Goal: Check status: Check status

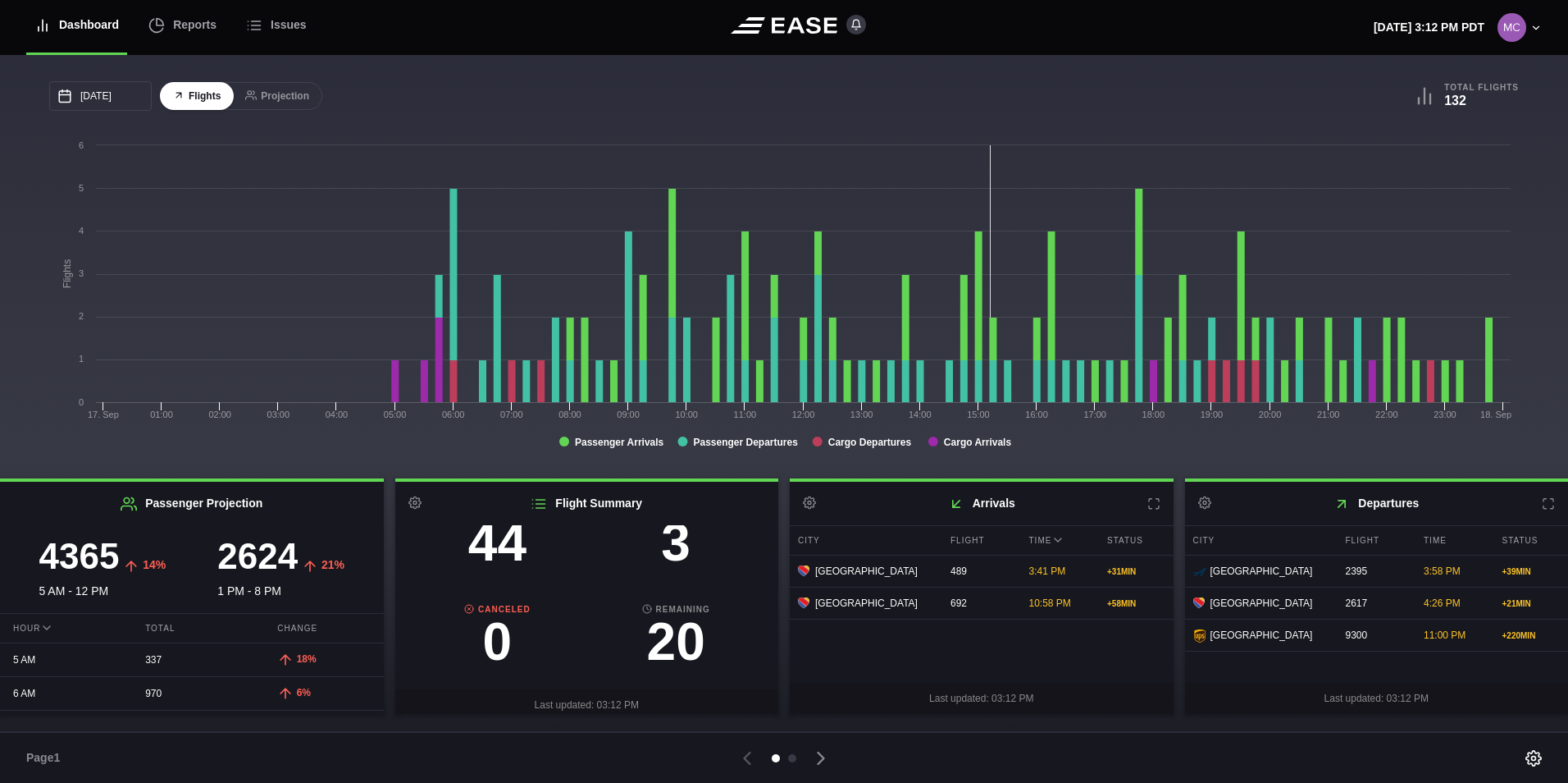
scroll to position [164, 0]
click at [668, 544] on h3 "3" at bounding box center [675, 541] width 179 height 53
select select "DELAYED"
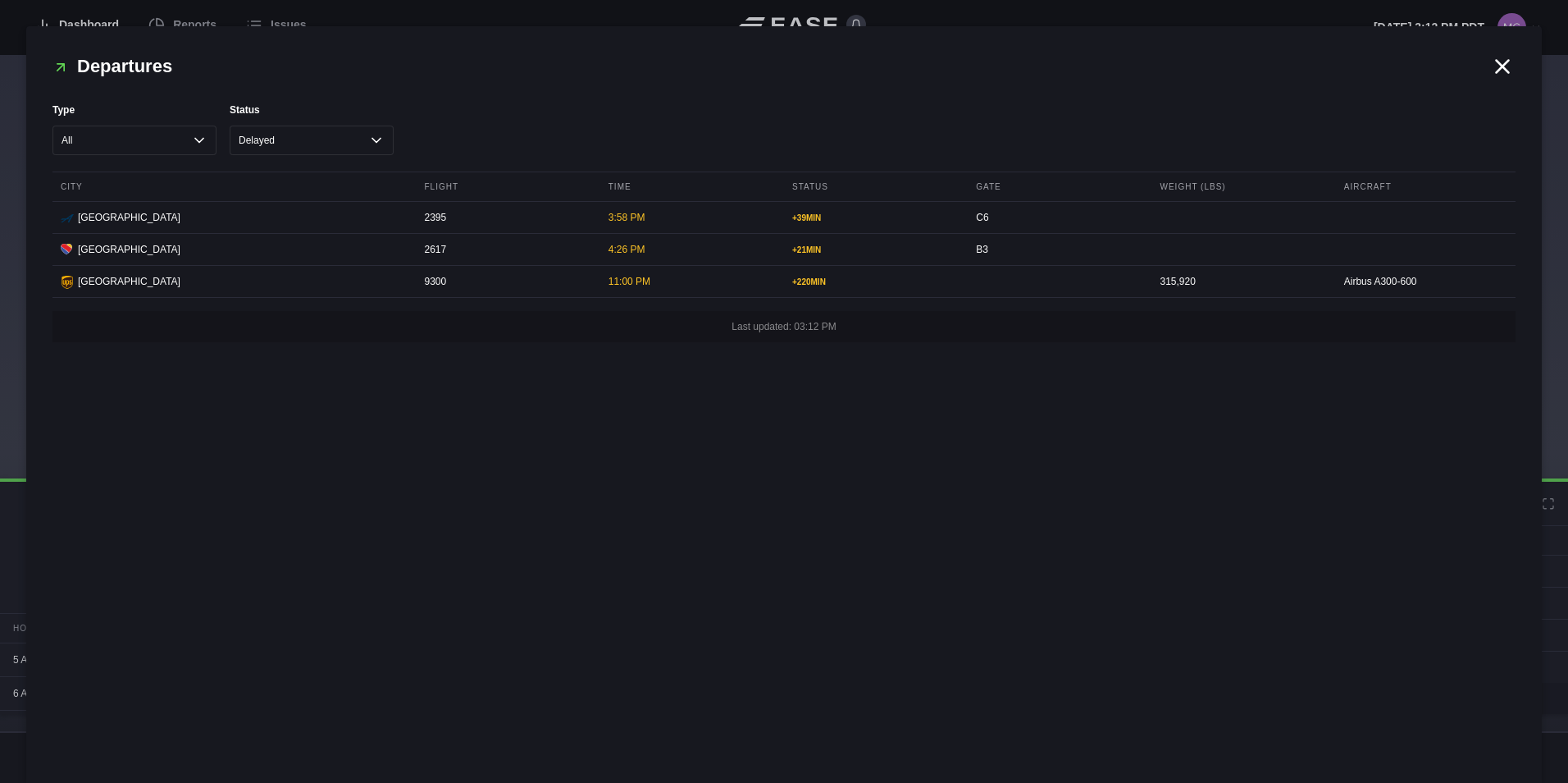
click at [1500, 63] on icon at bounding box center [1503, 66] width 12 height 12
